Goal: Obtain resource: Download file/media

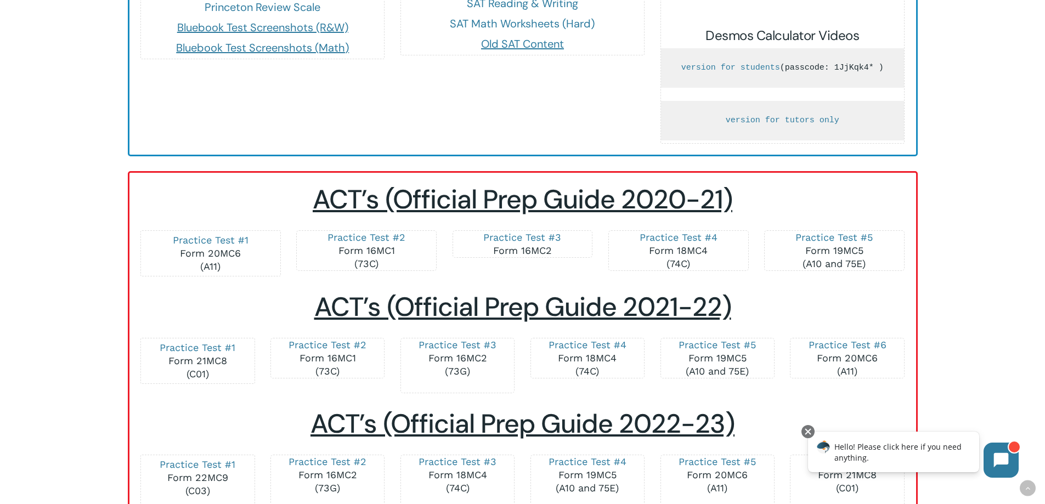
scroll to position [878, 0]
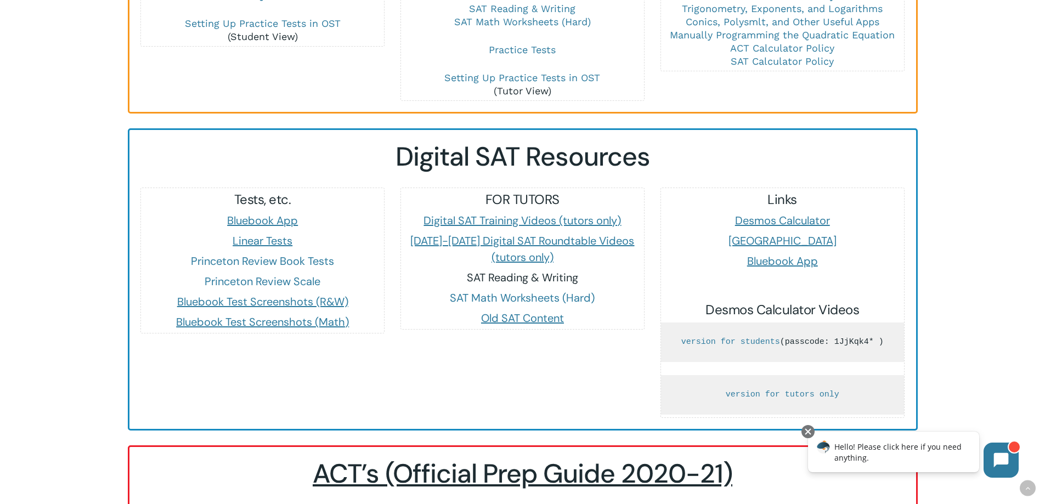
click at [506, 270] on link "SAT Reading & Writing" at bounding box center [522, 277] width 111 height 14
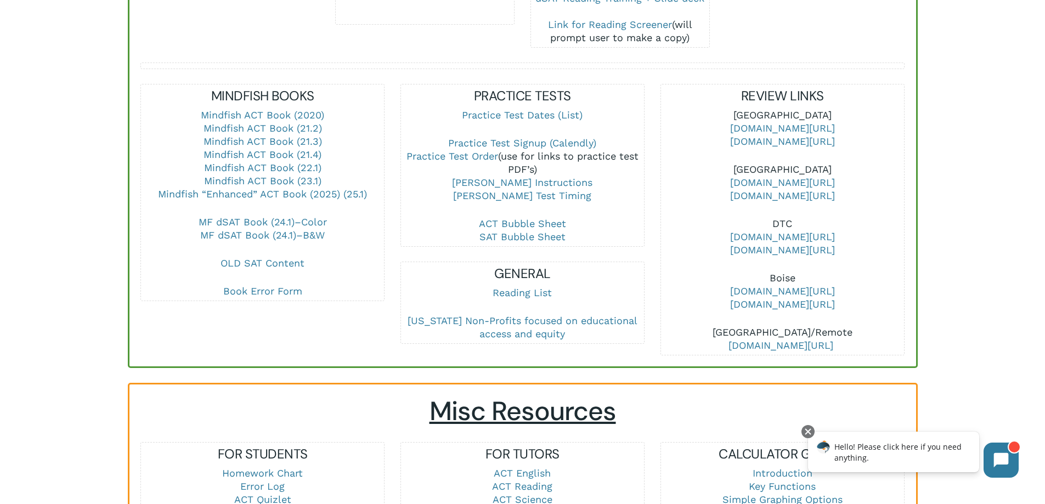
scroll to position [329, 0]
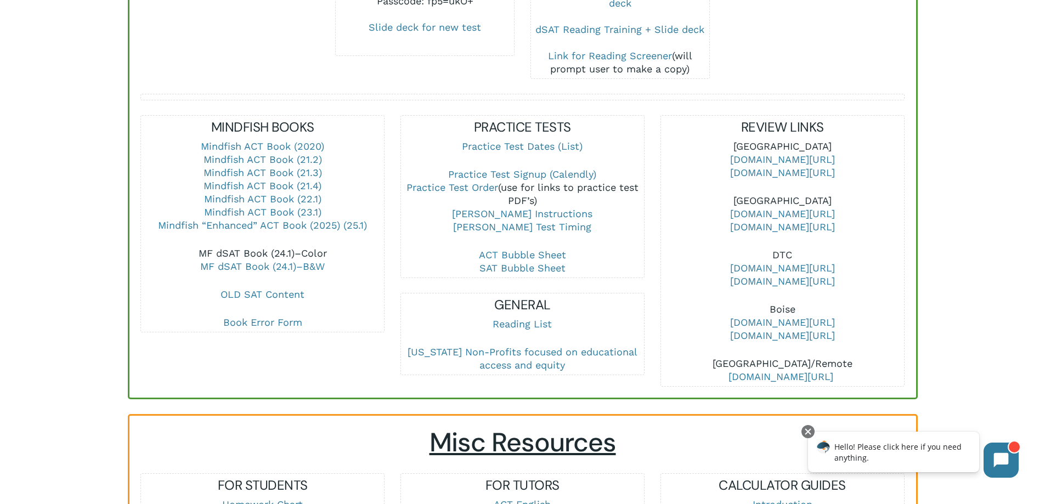
click at [253, 247] on link "MF dSAT Book (24.1)–Color" at bounding box center [263, 253] width 128 height 12
